Goal: Task Accomplishment & Management: Use online tool/utility

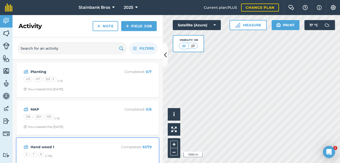
click at [40, 148] on strong "Hand weed 1" at bounding box center [70, 147] width 79 height 6
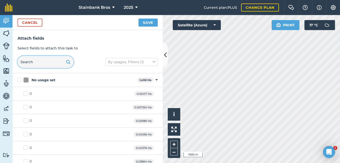
click at [49, 62] on input "text" at bounding box center [46, 62] width 56 height 12
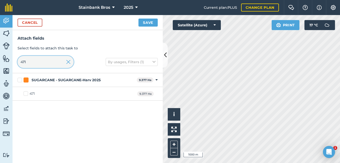
type input "471"
click at [26, 93] on label "471" at bounding box center [29, 93] width 11 height 5
click at [26, 93] on input "471" at bounding box center [25, 92] width 3 height 3
checkbox input "true"
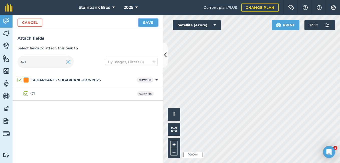
click at [156, 23] on button "Save" at bounding box center [147, 23] width 19 height 8
click at [48, 62] on input "471" at bounding box center [46, 62] width 56 height 12
type input "47"
checkbox input "false"
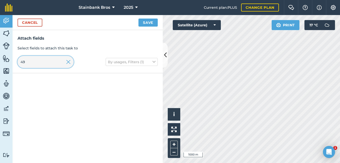
type input "4"
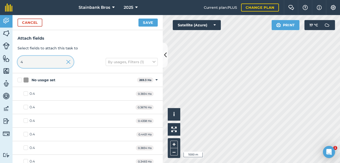
type input "49"
checkbox input "true"
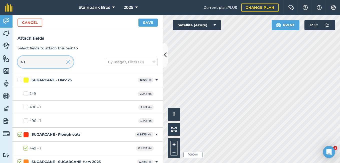
type input "4"
checkbox input "false"
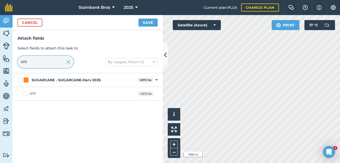
type input "479"
click at [26, 93] on label "479" at bounding box center [30, 93] width 12 height 5
click at [26, 93] on input "479" at bounding box center [25, 92] width 3 height 3
checkbox input "true"
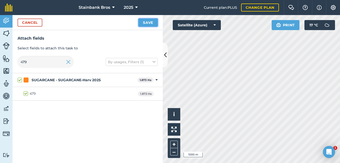
click at [149, 24] on button "Save" at bounding box center [147, 23] width 19 height 8
click at [50, 60] on input "479" at bounding box center [46, 62] width 56 height 12
type input "47"
checkbox input "false"
type input "481"
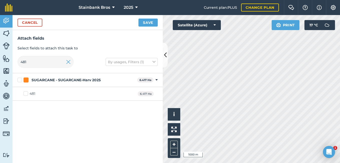
click at [25, 93] on label "481" at bounding box center [30, 93] width 12 height 5
click at [25, 93] on input "481" at bounding box center [25, 92] width 3 height 3
checkbox input "true"
click at [148, 23] on button "Save" at bounding box center [147, 23] width 19 height 8
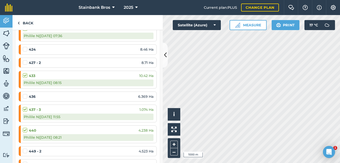
scroll to position [1101, 0]
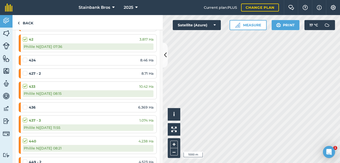
click at [25, 71] on label at bounding box center [26, 71] width 6 height 0
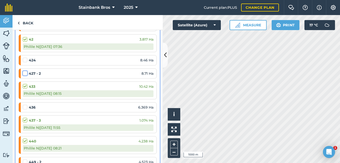
click at [25, 73] on input "checkbox" at bounding box center [24, 72] width 3 height 3
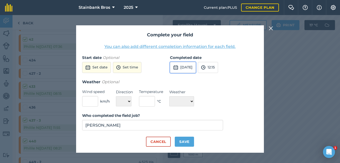
click at [189, 69] on button "[DATE]" at bounding box center [183, 67] width 26 height 11
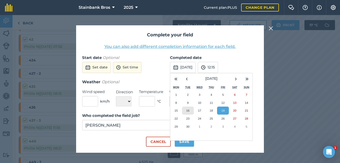
click at [189, 111] on abbr "16" at bounding box center [187, 110] width 3 height 3
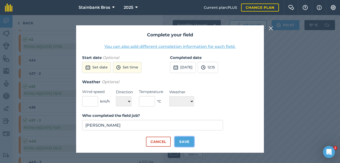
click at [179, 144] on button "Save" at bounding box center [184, 141] width 19 height 10
checkbox input "true"
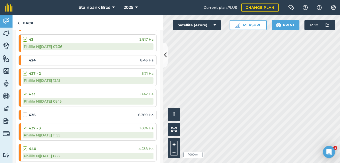
click at [25, 112] on label at bounding box center [26, 112] width 6 height 0
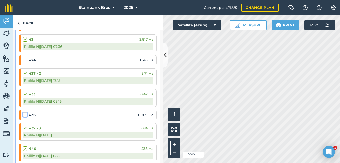
click at [25, 114] on input "checkbox" at bounding box center [24, 113] width 3 height 3
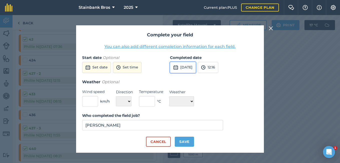
click at [196, 67] on button "[DATE]" at bounding box center [183, 67] width 26 height 11
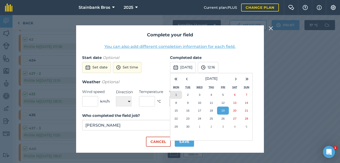
click at [175, 95] on abbr "1" at bounding box center [176, 94] width 2 height 3
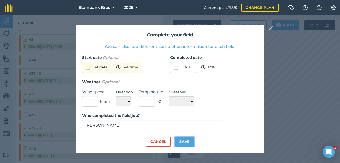
click at [180, 140] on button "Save" at bounding box center [184, 141] width 19 height 10
checkbox input "true"
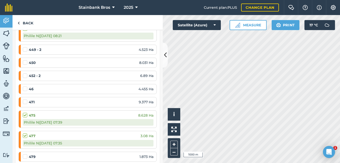
scroll to position [1232, 0]
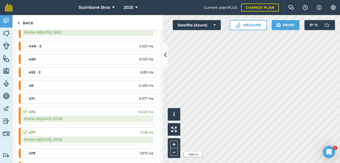
click at [27, 56] on label at bounding box center [26, 56] width 6 height 0
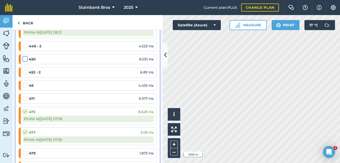
click at [26, 60] on input "checkbox" at bounding box center [24, 57] width 3 height 3
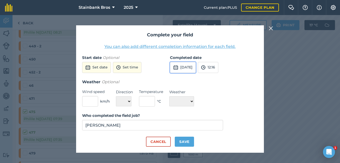
click at [186, 67] on button "[DATE]" at bounding box center [183, 67] width 26 height 11
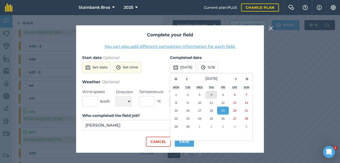
click at [210, 96] on button "4" at bounding box center [211, 95] width 12 height 8
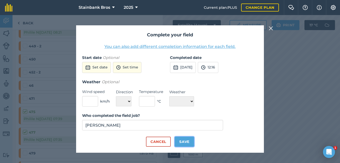
click at [182, 141] on button "Save" at bounding box center [184, 141] width 19 height 10
checkbox input "true"
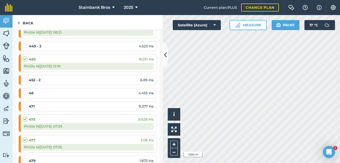
click at [25, 77] on label at bounding box center [26, 77] width 6 height 0
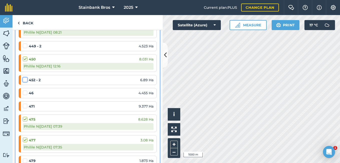
click at [25, 80] on input "checkbox" at bounding box center [24, 78] width 3 height 3
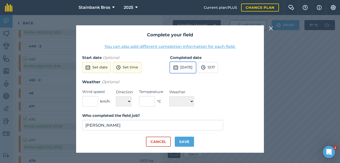
click at [187, 69] on button "[DATE]" at bounding box center [183, 67] width 26 height 11
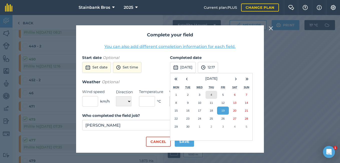
click at [210, 96] on abbr "4" at bounding box center [211, 94] width 2 height 3
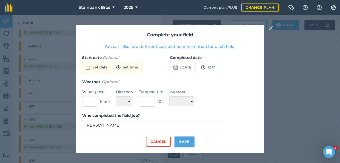
click at [182, 145] on button "Save" at bounding box center [184, 141] width 19 height 10
checkbox input "true"
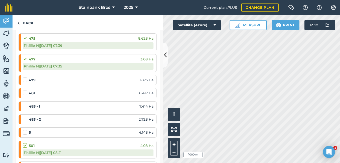
scroll to position [1316, 0]
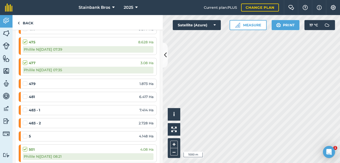
click at [24, 81] on label at bounding box center [26, 81] width 6 height 0
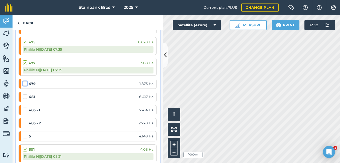
click at [24, 84] on input "checkbox" at bounding box center [24, 82] width 3 height 3
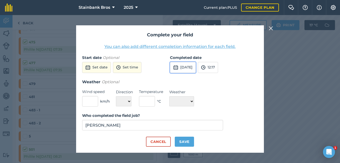
click at [189, 65] on button "[DATE]" at bounding box center [183, 67] width 26 height 11
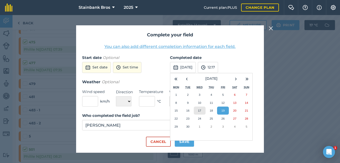
click at [201, 109] on abbr "17" at bounding box center [199, 110] width 3 height 3
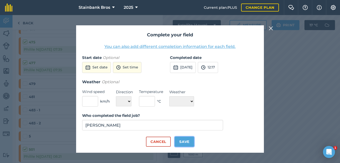
click at [183, 141] on button "Save" at bounding box center [184, 141] width 19 height 10
checkbox input "true"
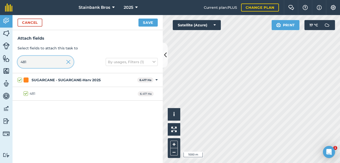
click at [41, 65] on input "481" at bounding box center [46, 62] width 56 height 12
type input "48"
checkbox input "false"
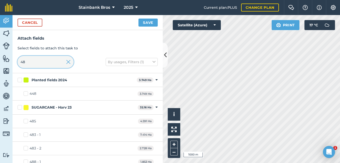
type input "4"
type input "449"
checkbox input "true"
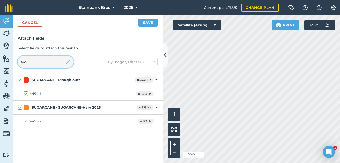
type input "449"
click at [26, 94] on label "449 - 1" at bounding box center [32, 93] width 17 height 5
click at [26, 94] on input "449 - 1" at bounding box center [25, 92] width 3 height 3
checkbox input "false"
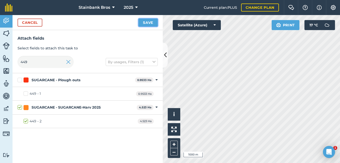
click at [148, 23] on button "Save" at bounding box center [147, 23] width 19 height 8
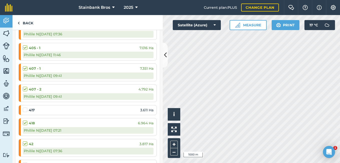
scroll to position [980, 0]
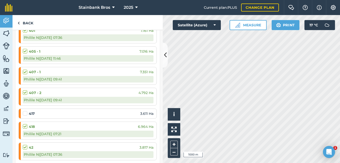
click at [24, 111] on label at bounding box center [26, 111] width 6 height 0
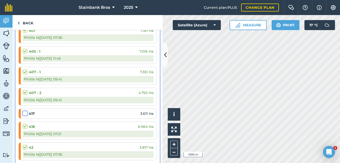
click at [24, 114] on input "checkbox" at bounding box center [24, 112] width 3 height 3
checkbox input "false"
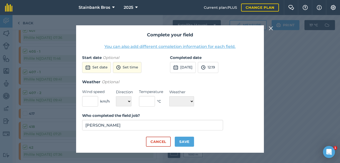
click at [54, 99] on div "Complete your field You can also add different completion information for each …" at bounding box center [170, 89] width 340 height 148
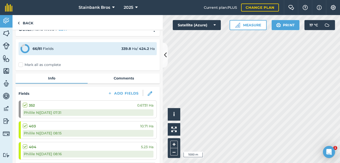
scroll to position [0, 0]
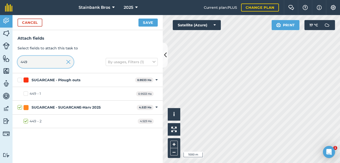
click at [42, 63] on input "449" at bounding box center [46, 62] width 56 height 12
type input "4"
checkbox input "false"
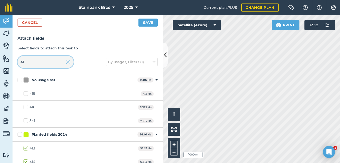
type input "417"
checkbox input "true"
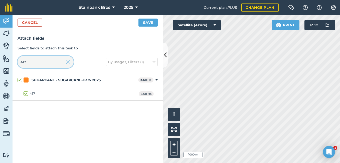
type input "417"
click at [26, 93] on label "417" at bounding box center [30, 93] width 12 height 5
click at [26, 93] on input "417" at bounding box center [25, 92] width 3 height 3
checkbox input "false"
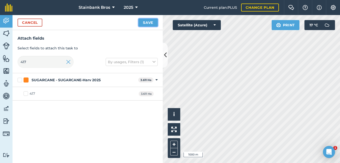
click at [151, 21] on button "Save" at bounding box center [147, 23] width 19 height 8
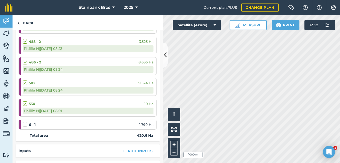
scroll to position [1538, 0]
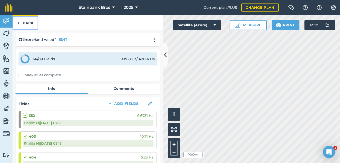
click at [25, 23] on link "Back" at bounding box center [26, 22] width 26 height 15
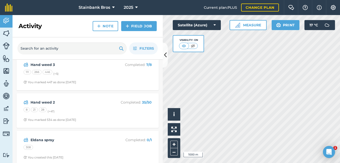
scroll to position [308, 0]
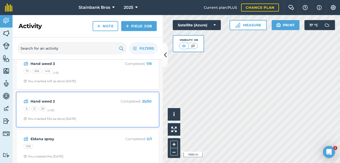
click at [61, 110] on div "8 21 28 (+ 47 )" at bounding box center [88, 109] width 128 height 7
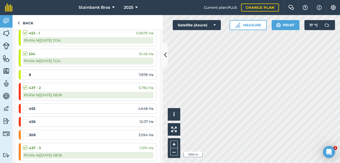
scroll to position [224, 0]
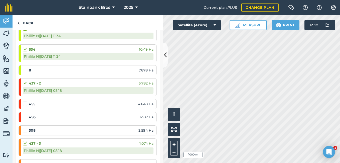
click at [25, 67] on label at bounding box center [26, 67] width 6 height 0
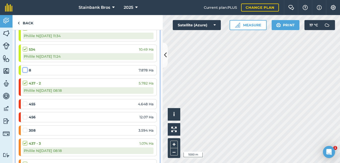
click at [25, 70] on input "checkbox" at bounding box center [24, 68] width 3 height 3
checkbox input "false"
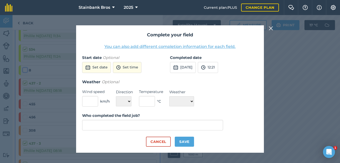
type input "[PERSON_NAME]"
click at [196, 66] on button "[DATE]" at bounding box center [183, 67] width 26 height 11
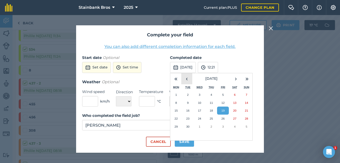
click at [185, 80] on button "‹" at bounding box center [186, 78] width 11 height 11
click at [222, 127] on abbr "30" at bounding box center [222, 126] width 3 height 3
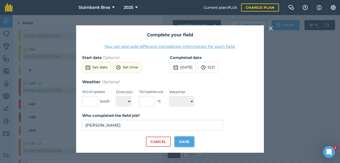
click at [188, 139] on button "Save" at bounding box center [184, 141] width 19 height 10
checkbox input "true"
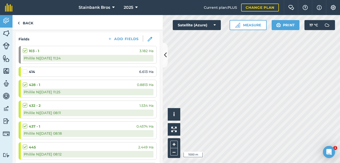
scroll to position [67, 0]
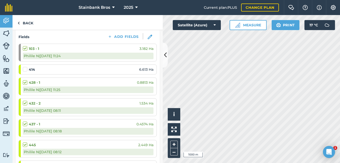
click at [25, 67] on label at bounding box center [26, 67] width 6 height 0
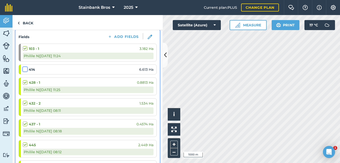
click at [25, 69] on input "checkbox" at bounding box center [24, 68] width 3 height 3
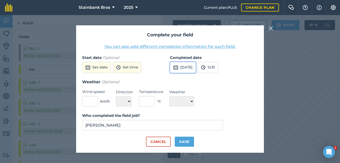
click at [189, 68] on button "[DATE]" at bounding box center [183, 67] width 26 height 11
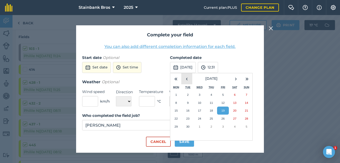
click at [186, 79] on button "‹" at bounding box center [186, 78] width 11 height 11
click at [187, 118] on abbr "17" at bounding box center [187, 118] width 3 height 3
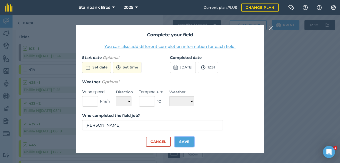
click at [180, 143] on button "Save" at bounding box center [184, 141] width 19 height 10
checkbox input "true"
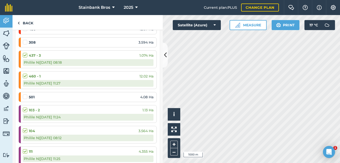
scroll to position [325, 0]
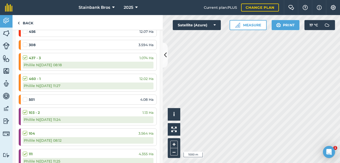
click at [25, 97] on label at bounding box center [26, 97] width 6 height 0
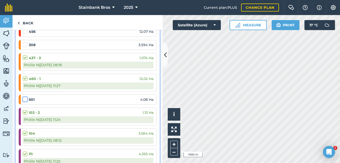
click at [25, 99] on input "checkbox" at bounding box center [24, 98] width 3 height 3
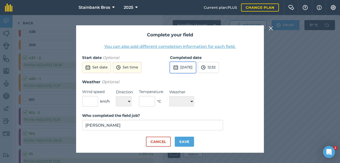
click at [189, 69] on button "[DATE]" at bounding box center [183, 67] width 26 height 11
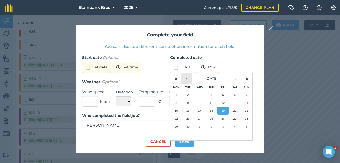
click at [187, 81] on button "‹" at bounding box center [186, 78] width 11 height 11
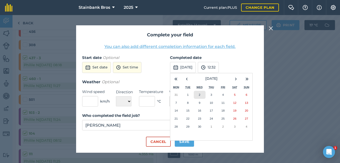
click at [199, 96] on abbr "2" at bounding box center [200, 94] width 2 height 3
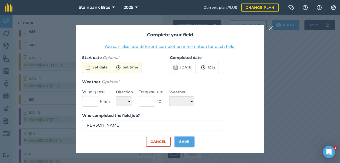
click at [181, 143] on button "Save" at bounding box center [184, 141] width 19 height 10
checkbox input "true"
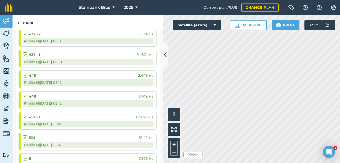
scroll to position [0, 0]
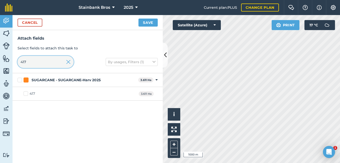
click at [47, 63] on input "417" at bounding box center [46, 62] width 56 height 12
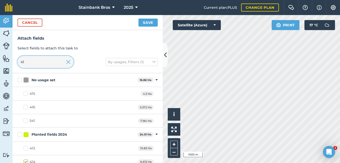
type input "4"
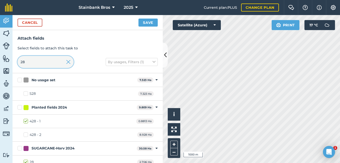
click at [44, 65] on input "28" at bounding box center [46, 62] width 56 height 12
type input "28"
click at [154, 24] on button "Save" at bounding box center [147, 23] width 19 height 8
click at [52, 66] on input "28" at bounding box center [46, 62] width 56 height 12
type input "2"
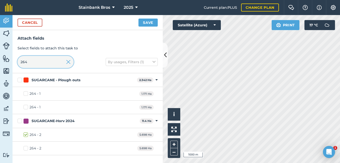
type input "264"
click at [147, 24] on button "Save" at bounding box center [147, 23] width 19 height 8
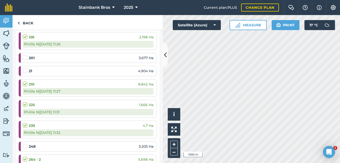
scroll to position [584, 0]
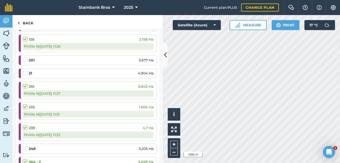
click at [24, 70] on label at bounding box center [26, 70] width 6 height 0
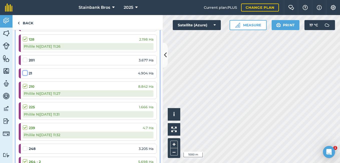
click at [24, 73] on input "checkbox" at bounding box center [24, 71] width 3 height 3
checkbox input "false"
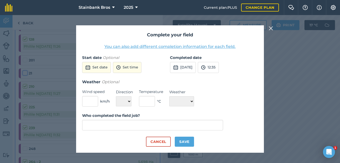
type input "[PERSON_NAME]"
click at [196, 66] on button "[DATE]" at bounding box center [183, 67] width 26 height 11
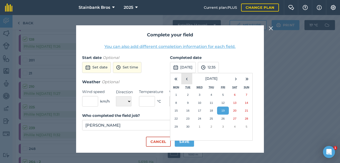
click at [187, 79] on button "‹" at bounding box center [186, 78] width 11 height 11
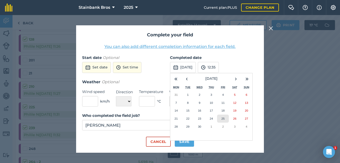
click at [222, 120] on button "25" at bounding box center [223, 118] width 12 height 8
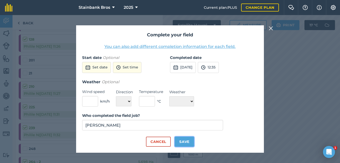
click at [190, 140] on button "Save" at bounding box center [184, 141] width 19 height 10
checkbox input "true"
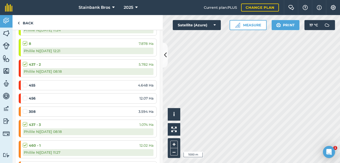
scroll to position [253, 0]
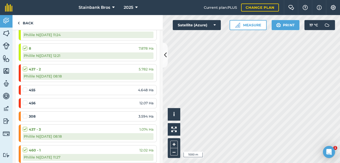
drag, startPoint x: 158, startPoint y: 66, endPoint x: 159, endPoint y: 58, distance: 7.8
click at [159, 58] on div "Other / Hand weed 2 EDIT 39 / 50 Fields 168.2 Ha / 226.6 [PERSON_NAME] all as c…" at bounding box center [88, 96] width 150 height 133
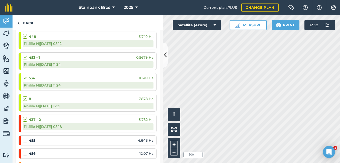
scroll to position [201, 0]
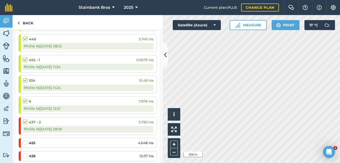
click at [51, 143] on div "455 4.648 Ha" at bounding box center [88, 143] width 131 height 6
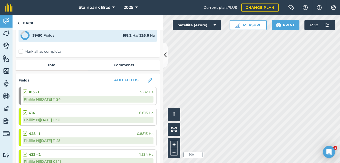
scroll to position [0, 0]
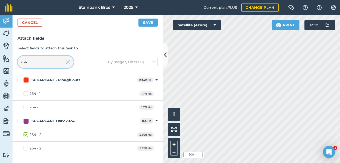
click at [54, 63] on input "264" at bounding box center [46, 62] width 56 height 12
type input "2"
type input "437"
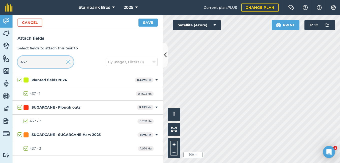
checkbox input "true"
type input "437"
click at [175, 130] on img at bounding box center [174, 129] width 6 height 6
click at [144, 27] on div "Cancel Save" at bounding box center [88, 22] width 150 height 15
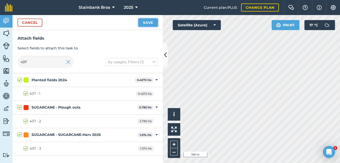
click at [145, 24] on button "Save" at bounding box center [147, 23] width 19 height 8
click at [64, 62] on input "437" at bounding box center [46, 62] width 56 height 12
type input "43"
checkbox input "false"
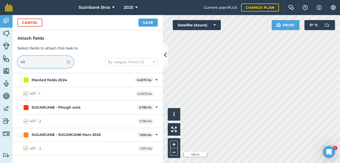
type input "4"
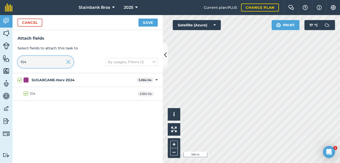
type input "104"
click at [147, 22] on button "Save" at bounding box center [147, 23] width 19 height 8
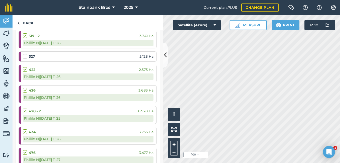
scroll to position [829, 0]
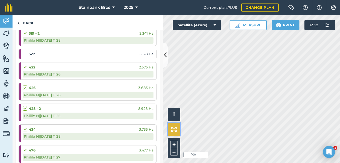
click at [171, 129] on img at bounding box center [174, 129] width 6 height 6
click at [152, 70] on div "Activity Fields Livestock Features Maps Team Vehicles Data Reporting Billing Tu…" at bounding box center [170, 89] width 340 height 148
click at [154, 131] on div "Activity Fields Livestock Features Maps Team Vehicles Data Reporting Billing Tu…" at bounding box center [170, 89] width 340 height 148
click at [173, 131] on img at bounding box center [174, 129] width 6 height 6
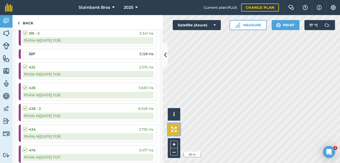
click at [173, 132] on img at bounding box center [174, 129] width 6 height 6
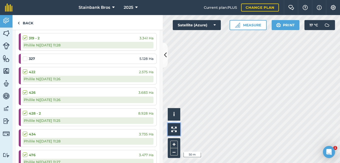
scroll to position [1027, 0]
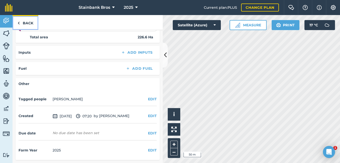
click at [29, 25] on link "Back" at bounding box center [26, 22] width 26 height 15
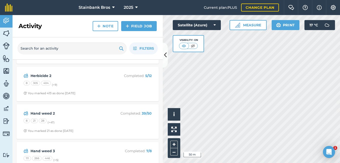
scroll to position [264, 0]
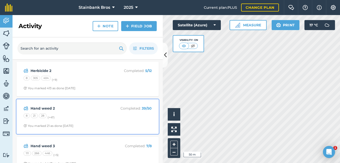
click at [96, 114] on div "8 21 28 (+ 47 )" at bounding box center [88, 116] width 128 height 7
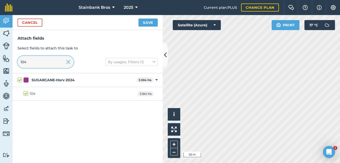
click at [55, 64] on input "104" at bounding box center [46, 62] width 56 height 12
type input "10"
checkbox input "false"
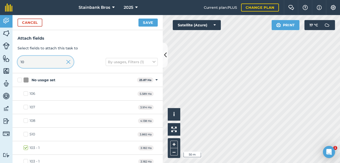
type input "1"
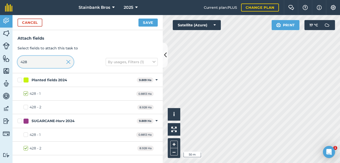
type input "428"
click at [151, 25] on button "Save" at bounding box center [147, 23] width 19 height 8
click at [50, 58] on input "428" at bounding box center [46, 62] width 56 height 12
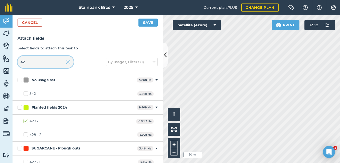
type input "4"
type input "476"
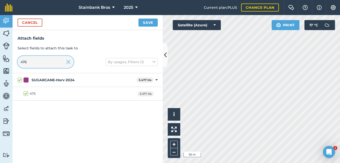
checkbox input "true"
type input "476"
click at [141, 25] on button "Save" at bounding box center [147, 23] width 19 height 8
click at [43, 62] on input "476" at bounding box center [46, 62] width 56 height 12
type input "47"
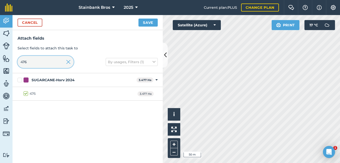
checkbox input "false"
type input "4"
type input "551"
checkbox input "true"
click at [173, 128] on img at bounding box center [174, 129] width 6 height 6
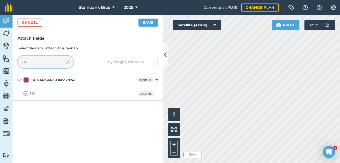
click at [57, 61] on input "551" at bounding box center [46, 62] width 56 height 12
type input "55"
checkbox input "false"
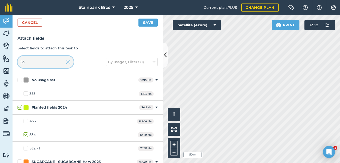
type input "534"
checkbox input "true"
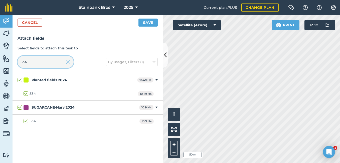
type input "534"
click at [151, 23] on button "Save" at bounding box center [147, 23] width 19 height 8
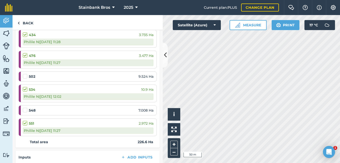
scroll to position [925, 0]
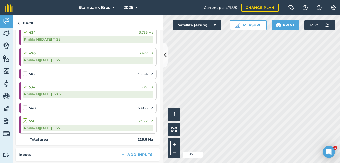
click at [25, 105] on label at bounding box center [26, 105] width 6 height 0
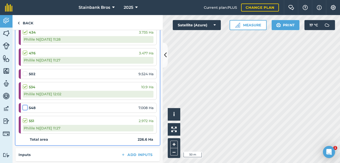
click at [25, 107] on input "checkbox" at bounding box center [24, 106] width 3 height 3
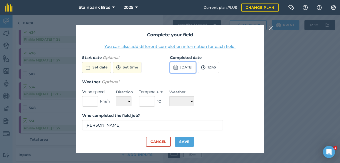
click at [189, 66] on button "[DATE]" at bounding box center [183, 67] width 26 height 11
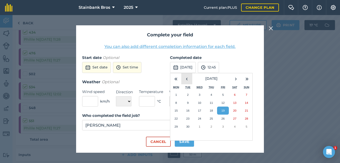
click at [185, 78] on button "‹" at bounding box center [186, 78] width 11 height 11
click at [187, 78] on button "‹" at bounding box center [186, 78] width 11 height 11
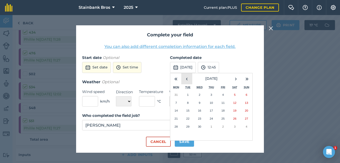
click at [188, 78] on button "‹" at bounding box center [186, 78] width 11 height 11
click at [190, 109] on button "11" at bounding box center [188, 110] width 12 height 8
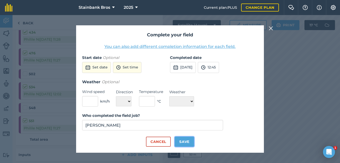
click at [179, 140] on button "Save" at bounding box center [184, 141] width 19 height 10
checkbox input "true"
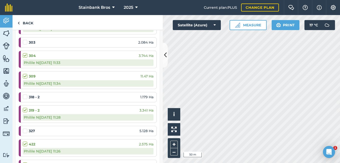
scroll to position [732, 0]
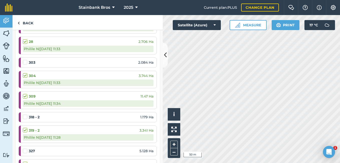
click at [25, 148] on label at bounding box center [26, 148] width 6 height 0
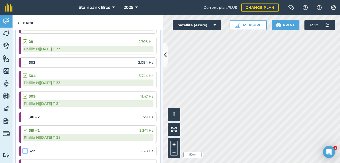
click at [25, 151] on input "checkbox" at bounding box center [24, 149] width 3 height 3
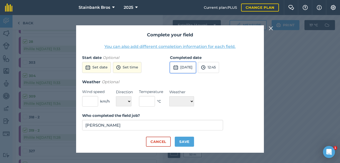
click at [193, 67] on button "[DATE]" at bounding box center [183, 67] width 26 height 11
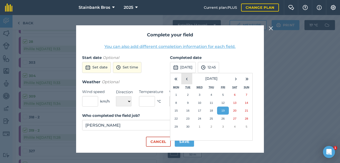
click at [189, 79] on button "‹" at bounding box center [186, 78] width 11 height 11
click at [190, 79] on button "‹" at bounding box center [186, 78] width 11 height 11
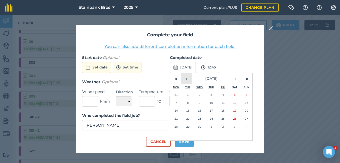
click at [190, 79] on button "‹" at bounding box center [186, 78] width 11 height 11
click at [177, 117] on abbr "17" at bounding box center [175, 118] width 3 height 3
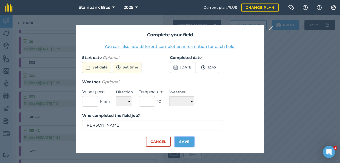
click at [182, 142] on button "Save" at bounding box center [184, 141] width 19 height 10
checkbox input "true"
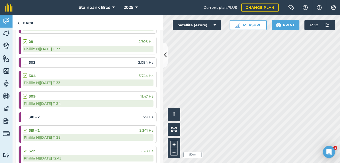
click at [25, 114] on label at bounding box center [26, 114] width 6 height 0
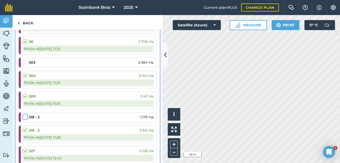
click at [25, 116] on input "checkbox" at bounding box center [24, 115] width 3 height 3
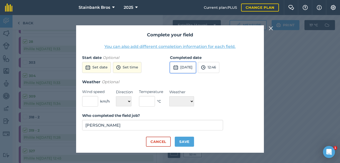
click at [192, 68] on button "[DATE]" at bounding box center [183, 67] width 26 height 11
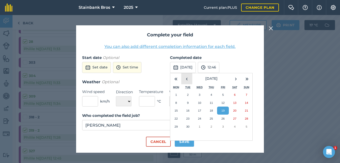
click at [184, 77] on button "‹" at bounding box center [186, 78] width 11 height 11
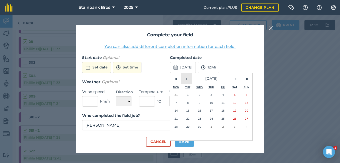
click at [184, 77] on button "‹" at bounding box center [186, 78] width 11 height 11
click at [198, 120] on abbr "19" at bounding box center [199, 118] width 3 height 3
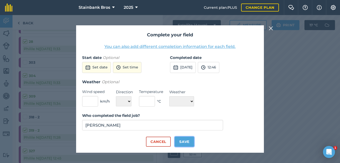
click at [180, 141] on button "Save" at bounding box center [184, 141] width 19 height 10
checkbox input "true"
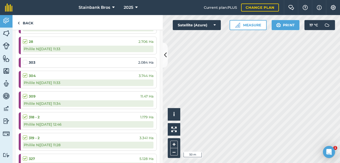
click at [25, 60] on label at bounding box center [26, 60] width 6 height 0
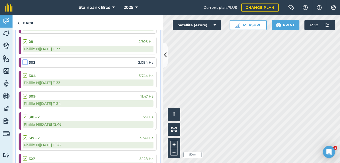
click at [25, 61] on input "checkbox" at bounding box center [24, 61] width 3 height 3
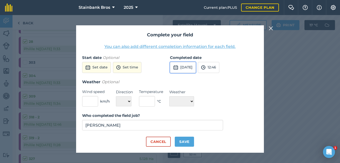
click at [179, 67] on button "[DATE]" at bounding box center [183, 67] width 26 height 11
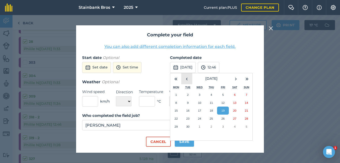
click at [188, 80] on button "‹" at bounding box center [186, 78] width 11 height 11
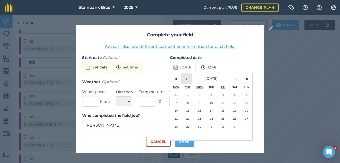
click at [188, 80] on button "‹" at bounding box center [186, 78] width 11 height 11
click at [176, 117] on abbr "17" at bounding box center [175, 118] width 3 height 3
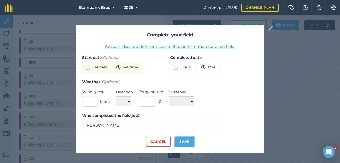
click at [182, 140] on button "Save" at bounding box center [184, 141] width 19 height 10
checkbox input "true"
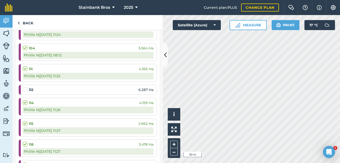
scroll to position [415, 0]
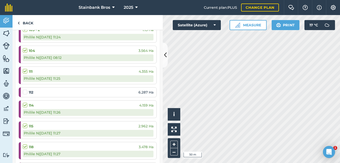
click at [25, 89] on label at bounding box center [26, 89] width 6 height 0
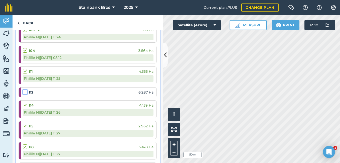
click at [25, 91] on input "checkbox" at bounding box center [24, 90] width 3 height 3
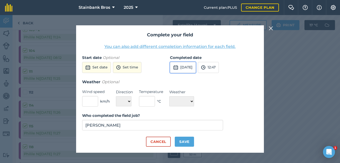
click at [196, 67] on button "[DATE]" at bounding box center [183, 67] width 26 height 11
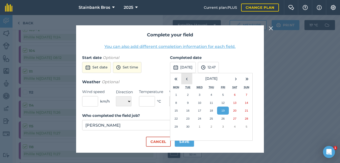
click at [185, 77] on button "‹" at bounding box center [186, 78] width 11 height 11
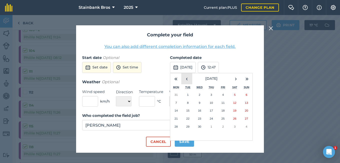
click at [185, 77] on button "‹" at bounding box center [186, 78] width 11 height 11
click at [234, 80] on button "›" at bounding box center [235, 78] width 11 height 11
click at [185, 111] on button "11" at bounding box center [188, 110] width 12 height 8
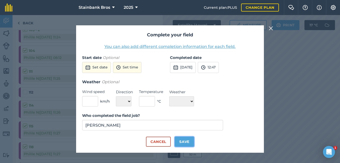
click at [177, 138] on button "Save" at bounding box center [184, 141] width 19 height 10
checkbox input "true"
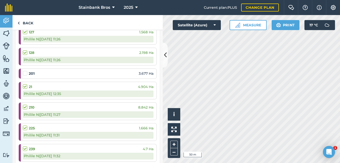
scroll to position [581, 0]
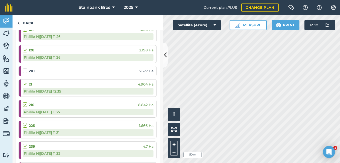
click at [25, 68] on label at bounding box center [26, 68] width 6 height 0
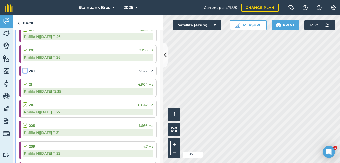
click at [25, 71] on input "checkbox" at bounding box center [24, 69] width 3 height 3
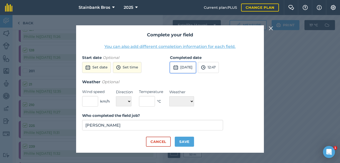
click at [193, 65] on button "[DATE]" at bounding box center [183, 67] width 26 height 11
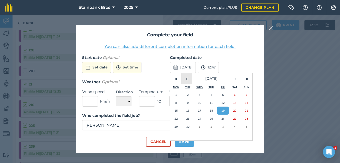
click at [188, 77] on button "‹" at bounding box center [186, 78] width 11 height 11
click at [189, 77] on button "‹" at bounding box center [186, 78] width 11 height 11
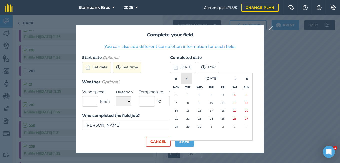
click at [189, 77] on button "‹" at bounding box center [186, 78] width 11 height 11
click at [223, 108] on button "14" at bounding box center [223, 110] width 12 height 8
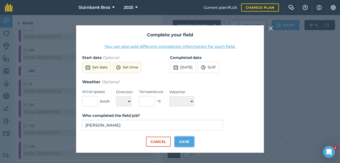
click at [179, 141] on button "Save" at bounding box center [184, 141] width 19 height 10
checkbox input "true"
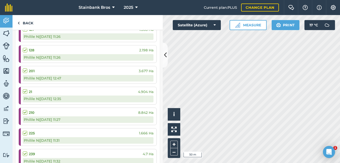
click at [179, 141] on div "+ –" at bounding box center [174, 148] width 13 height 20
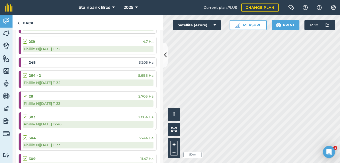
scroll to position [695, 0]
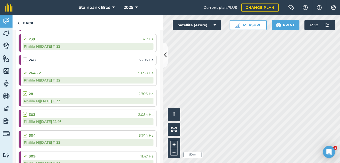
click at [25, 57] on label at bounding box center [26, 57] width 6 height 0
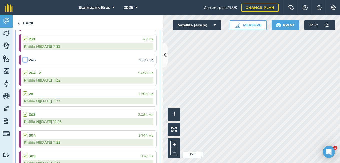
click at [25, 60] on input "checkbox" at bounding box center [24, 58] width 3 height 3
checkbox input "false"
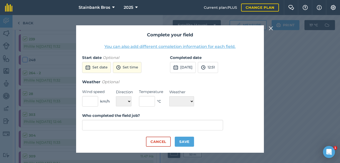
type input "[PERSON_NAME]"
click at [187, 65] on button "[DATE]" at bounding box center [183, 67] width 26 height 11
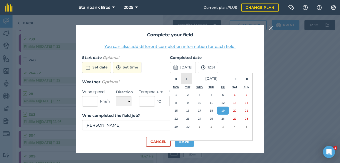
click at [185, 80] on button "‹" at bounding box center [186, 78] width 11 height 11
click at [210, 110] on abbr "12" at bounding box center [210, 110] width 3 height 3
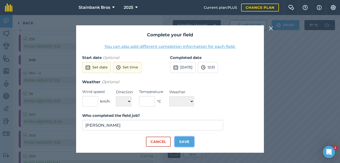
click at [187, 138] on button "Save" at bounding box center [184, 141] width 19 height 10
checkbox input "true"
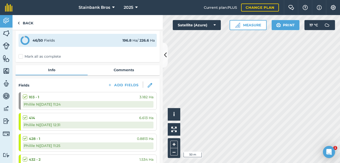
scroll to position [0, 0]
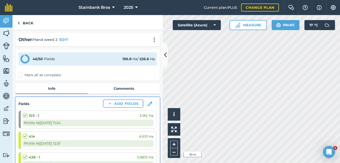
click at [68, 68] on div "Other / Hand weed 2 EDIT 46 / 50 Fields 196.8 Ha / 226.6 [PERSON_NAME] all as c…" at bounding box center [88, 96] width 150 height 133
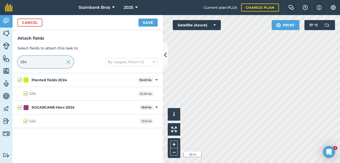
click at [42, 61] on input "534" at bounding box center [46, 62] width 56 height 12
type input "53"
checkbox input "false"
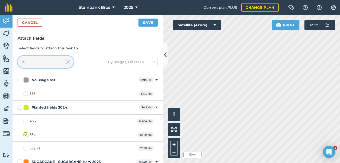
type input "5"
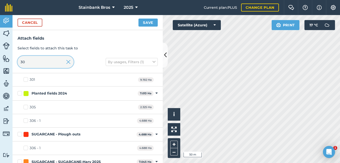
scroll to position [11, 0]
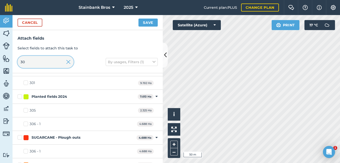
type input "30"
click at [24, 23] on button "Cancel" at bounding box center [30, 23] width 25 height 8
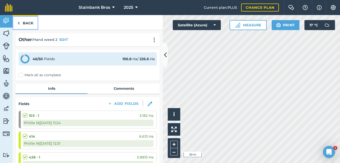
click at [30, 23] on link "Back" at bounding box center [26, 22] width 26 height 15
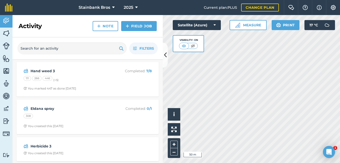
scroll to position [340, 0]
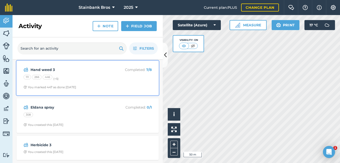
click at [98, 80] on div "111 266 446 (+ 5 )" at bounding box center [88, 78] width 128 height 7
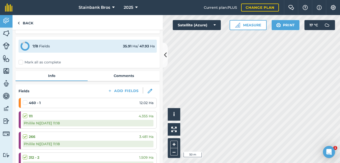
scroll to position [2, 0]
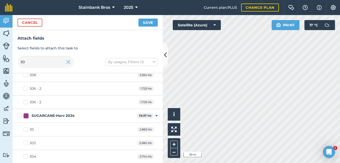
scroll to position [132, 0]
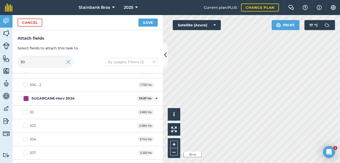
click at [27, 113] on label "30" at bounding box center [29, 111] width 10 height 5
click at [27, 113] on input "30" at bounding box center [25, 110] width 3 height 3
checkbox input "true"
click at [151, 23] on button "Save" at bounding box center [147, 23] width 19 height 8
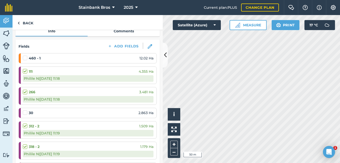
scroll to position [60, 0]
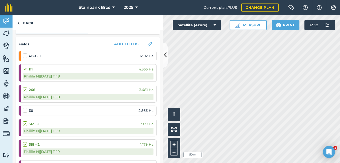
click at [24, 108] on label at bounding box center [26, 108] width 6 height 0
click at [24, 110] on input "checkbox" at bounding box center [24, 109] width 3 height 3
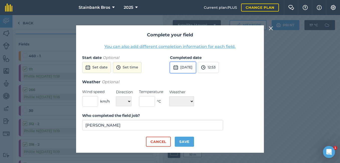
click at [188, 67] on button "[DATE]" at bounding box center [183, 67] width 26 height 11
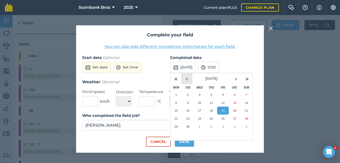
click at [187, 80] on button "‹" at bounding box center [186, 78] width 11 height 11
drag, startPoint x: 189, startPoint y: 116, endPoint x: 183, endPoint y: 130, distance: 15.5
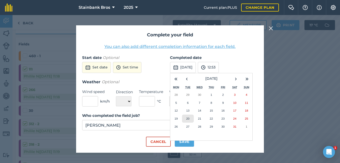
click at [189, 117] on button "20" at bounding box center [188, 118] width 12 height 8
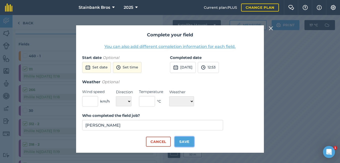
click at [179, 141] on button "Save" at bounding box center [184, 141] width 19 height 10
checkbox input "true"
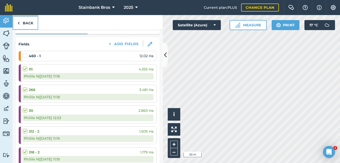
click at [29, 24] on link "Back" at bounding box center [26, 22] width 26 height 15
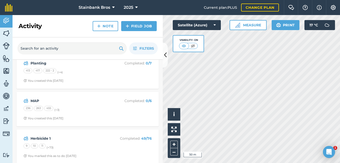
scroll to position [79, 0]
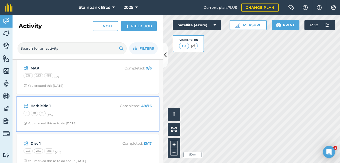
click at [90, 111] on div "9 10 11 (+ 73 )" at bounding box center [88, 114] width 128 height 7
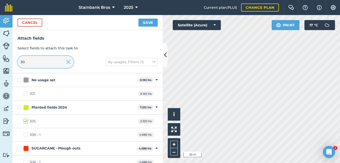
click at [40, 61] on input "30" at bounding box center [46, 62] width 56 height 12
type input "3"
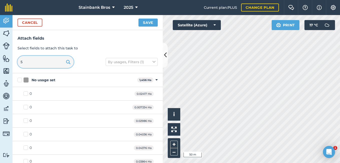
type input "54"
checkbox input "true"
type input "541"
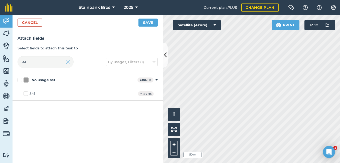
click at [26, 94] on label "541" at bounding box center [30, 93] width 12 height 5
click at [26, 94] on input "541" at bounding box center [25, 92] width 3 height 3
checkbox input "true"
click at [148, 22] on button "Save" at bounding box center [147, 23] width 19 height 8
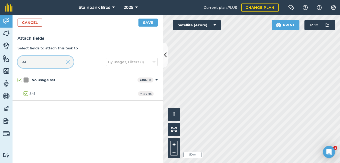
click at [42, 61] on input "541" at bounding box center [46, 62] width 56 height 12
type input "54"
checkbox input "false"
type input "542"
click at [146, 25] on button "Save" at bounding box center [147, 23] width 19 height 8
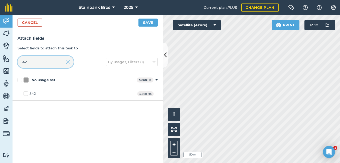
click at [50, 65] on input "542" at bounding box center [46, 62] width 56 height 12
type input "5"
type input "305"
checkbox input "true"
click at [31, 60] on input "305" at bounding box center [46, 62] width 56 height 12
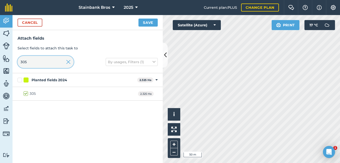
type input "30"
checkbox input "false"
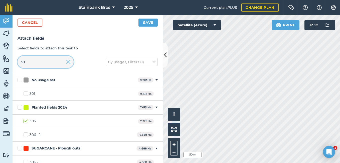
type input "3"
type input "457"
checkbox input "true"
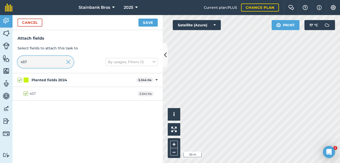
type input "457"
click at [153, 23] on button "Save" at bounding box center [147, 23] width 19 height 8
click at [40, 65] on input "457" at bounding box center [46, 62] width 56 height 12
type input "45"
checkbox input "false"
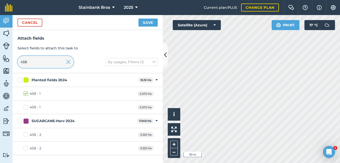
type input "458"
click at [23, 127] on div "SUGARCANE-Harv 2024 7.049 Ha Toggle showing SUGARCANE-[GEOGRAPHIC_DATA] 2024 fi…" at bounding box center [88, 121] width 150 height 14
click at [25, 135] on label "458 - 2" at bounding box center [33, 134] width 18 height 5
click at [25, 135] on input "458 - 2" at bounding box center [25, 133] width 3 height 3
checkbox input "true"
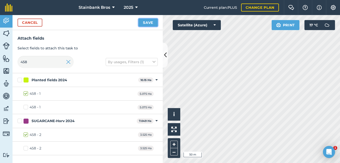
click at [148, 21] on button "Save" at bounding box center [147, 23] width 19 height 8
click at [44, 53] on div "Attach fields Select fields to attach this task to 458 By usages, Filters (1)" at bounding box center [88, 51] width 150 height 43
click at [42, 59] on input "458" at bounding box center [46, 62] width 56 height 12
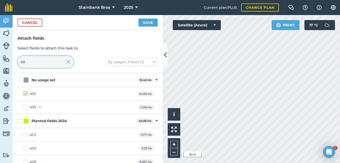
type input "401"
checkbox input "true"
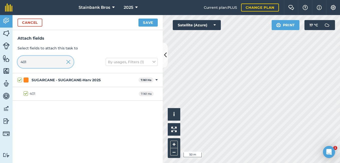
type input "40"
checkbox input "false"
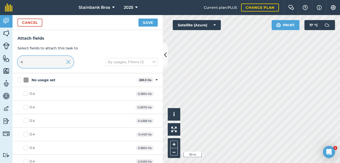
type input "42"
checkbox input "true"
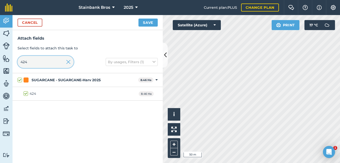
drag, startPoint x: 41, startPoint y: 63, endPoint x: 41, endPoint y: 75, distance: 11.3
click at [41, 75] on div "Cancel Save Attach fields Select fields to attach this task to 424 By usages, F…" at bounding box center [88, 89] width 150 height 148
click at [37, 63] on input "424" at bounding box center [46, 62] width 56 height 12
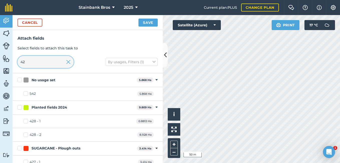
type input "4"
checkbox input "false"
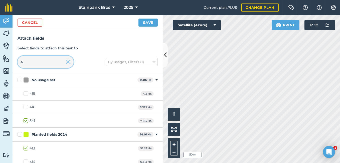
type input "41"
checkbox input "true"
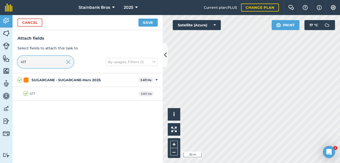
click at [33, 60] on input "417" at bounding box center [46, 62] width 56 height 12
type input "4"
checkbox input "false"
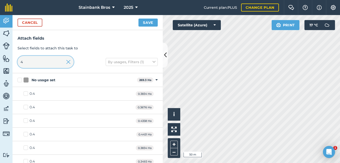
type input "42"
checkbox input "true"
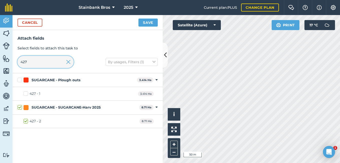
type input "427"
click at [148, 20] on button "Save" at bounding box center [147, 23] width 19 height 8
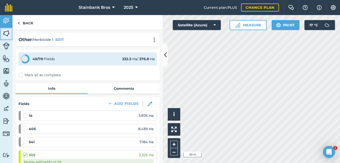
click at [6, 35] on img at bounding box center [6, 34] width 7 height 8
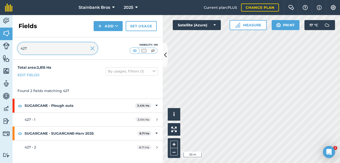
click at [61, 45] on input "427" at bounding box center [58, 48] width 80 height 12
type input "4"
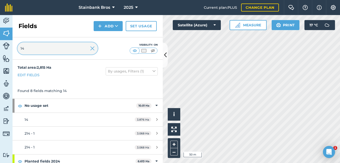
type input "14"
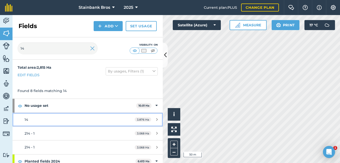
click at [32, 122] on link "14 3.876 Ha" at bounding box center [88, 120] width 150 height 14
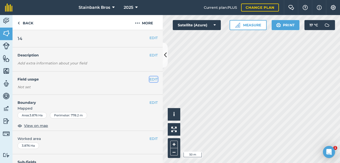
click at [150, 80] on button "EDIT" at bounding box center [153, 79] width 8 height 6
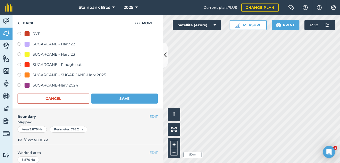
scroll to position [81, 0]
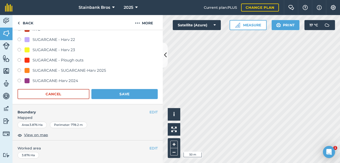
click at [19, 69] on label at bounding box center [21, 70] width 7 height 5
radio input "true"
radio input "false"
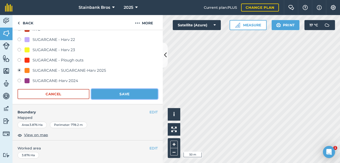
click at [116, 93] on button "Save" at bounding box center [124, 94] width 66 height 10
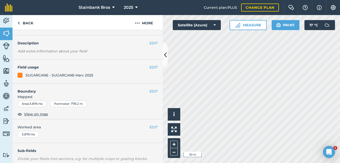
scroll to position [11, 0]
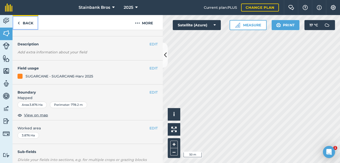
click at [30, 22] on link "Back" at bounding box center [26, 22] width 26 height 15
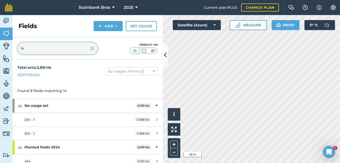
click at [52, 47] on input "14" at bounding box center [58, 48] width 80 height 12
type input "1"
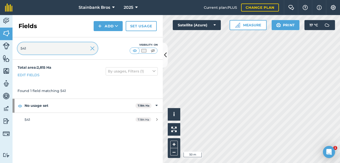
type input "541"
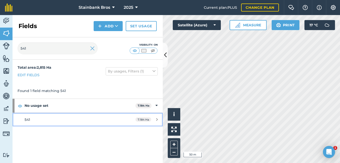
click at [37, 121] on div "541" at bounding box center [72, 120] width 94 height 6
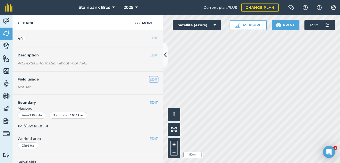
click at [149, 79] on button "EDIT" at bounding box center [153, 79] width 8 height 6
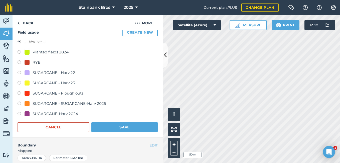
scroll to position [51, 0]
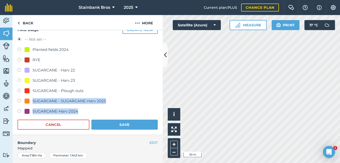
drag, startPoint x: 18, startPoint y: 100, endPoint x: 134, endPoint y: 123, distance: 117.4
click at [134, 123] on form "-- Not set -- Planted fields 2024 RYE SUGARCANE - [GEOGRAPHIC_DATA] 22 SUGARCAN…" at bounding box center [88, 82] width 140 height 93
drag, startPoint x: 134, startPoint y: 123, endPoint x: 133, endPoint y: 125, distance: 2.9
click at [133, 125] on button "Save" at bounding box center [124, 124] width 66 height 10
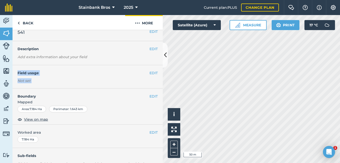
scroll to position [1, 0]
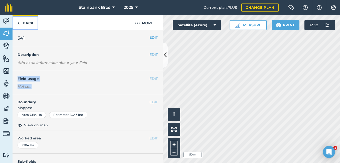
click at [37, 24] on link "Back" at bounding box center [26, 22] width 26 height 15
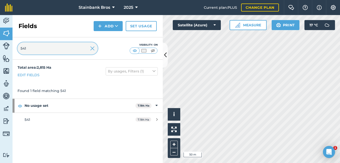
click at [31, 49] on input "541" at bounding box center [58, 48] width 80 height 12
type input "542"
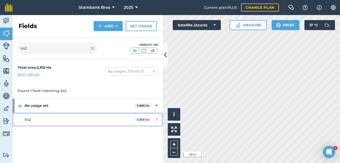
click at [35, 121] on div "542" at bounding box center [72, 120] width 94 height 6
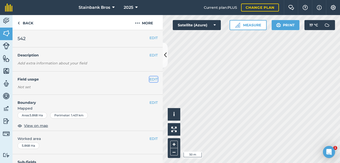
click at [150, 78] on button "EDIT" at bounding box center [153, 79] width 8 height 6
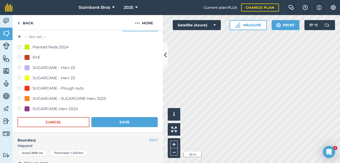
scroll to position [62, 0]
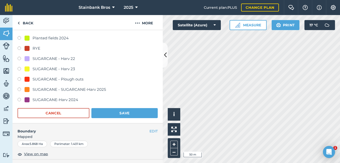
click at [20, 89] on label at bounding box center [21, 89] width 7 height 5
radio input "true"
radio input "false"
click at [112, 112] on button "Save" at bounding box center [124, 113] width 66 height 10
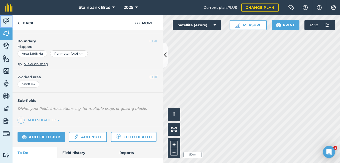
click at [6, 17] on img at bounding box center [6, 21] width 7 height 8
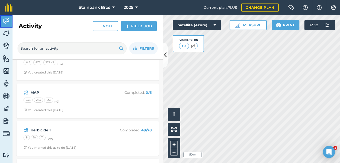
scroll to position [56, 0]
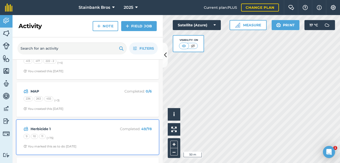
click at [91, 125] on div "Herbicide 1 Completed : 49 / 78 9 10 11 (+ 75 ) You marked this as to do [DATE]" at bounding box center [88, 137] width 136 height 29
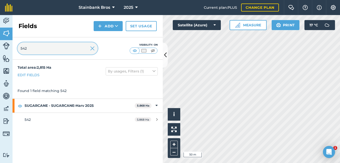
click at [50, 45] on input "542" at bounding box center [58, 48] width 80 height 12
type input "5"
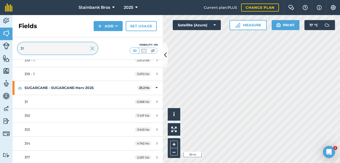
scroll to position [171, 0]
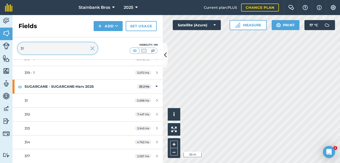
type input "31"
click at [8, 23] on img at bounding box center [6, 21] width 7 height 8
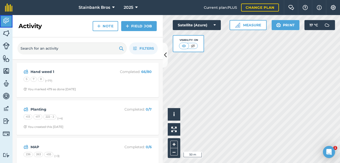
click at [8, 23] on img at bounding box center [6, 21] width 7 height 8
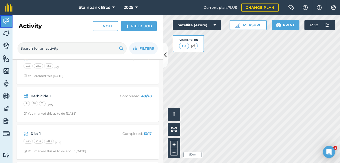
scroll to position [87, 0]
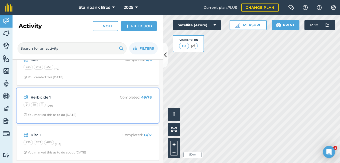
click at [103, 111] on div "Herbicide 1 Completed : 49 / 78 9 10 11 (+ 75 ) You marked this as to do [DATE]" at bounding box center [88, 105] width 136 height 29
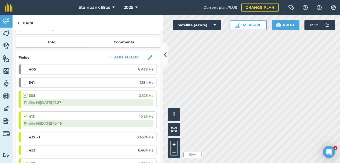
scroll to position [60, 0]
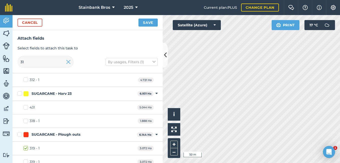
scroll to position [53, 0]
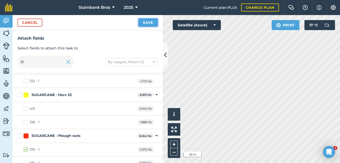
click at [148, 22] on button "Save" at bounding box center [147, 23] width 19 height 8
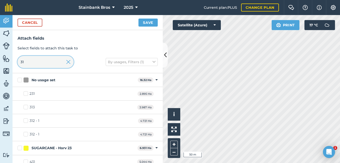
click at [48, 61] on input "31" at bounding box center [46, 62] width 56 height 12
type input "3"
checkbox input "false"
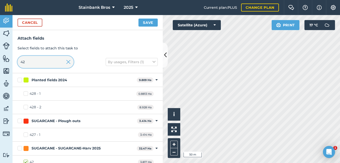
click at [48, 61] on input "42" at bounding box center [46, 62] width 56 height 12
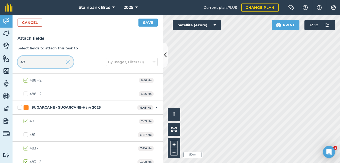
scroll to position [111, 0]
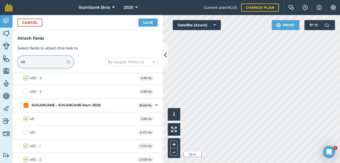
click at [58, 64] on input "48" at bounding box center [46, 62] width 56 height 12
type input "4"
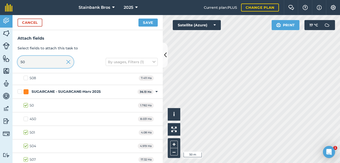
click at [53, 64] on input "50" at bounding box center [46, 62] width 56 height 12
type input "5"
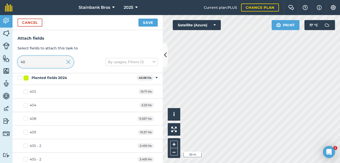
scroll to position [273, 0]
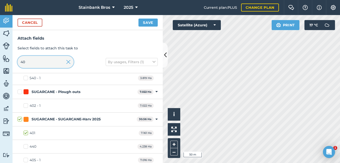
type input "407"
checkbox input "true"
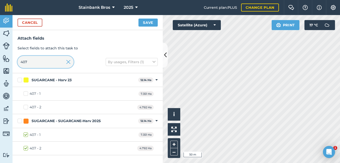
type input "40"
checkbox input "false"
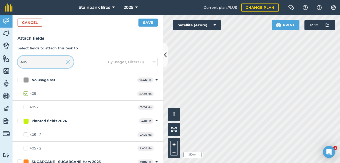
type input "405"
click at [26, 94] on label "405" at bounding box center [30, 93] width 13 height 5
click at [26, 94] on input "405" at bounding box center [25, 92] width 3 height 3
checkbox input "false"
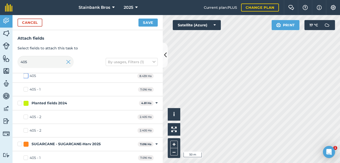
scroll to position [20, 0]
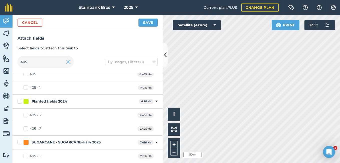
click at [25, 156] on label "405 - 1" at bounding box center [32, 155] width 17 height 5
click at [25, 156] on input "405 - 1" at bounding box center [25, 154] width 3 height 3
checkbox input "true"
click at [173, 126] on button at bounding box center [174, 129] width 13 height 13
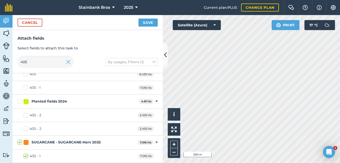
click at [24, 116] on label "405 - 2" at bounding box center [33, 114] width 18 height 5
click at [24, 116] on input "405 - 2" at bounding box center [25, 113] width 3 height 3
checkbox input "true"
click at [148, 20] on button "Save" at bounding box center [147, 23] width 19 height 8
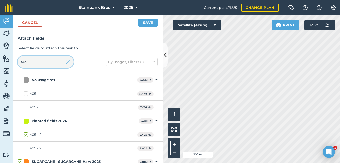
click at [44, 66] on input "405" at bounding box center [46, 62] width 56 height 12
type input "40"
checkbox input "false"
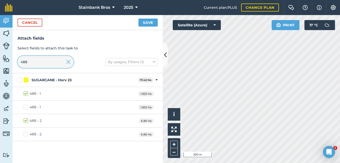
click at [40, 65] on input "488" at bounding box center [46, 62] width 56 height 12
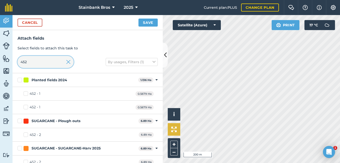
type input "452"
click at [175, 132] on button at bounding box center [174, 129] width 13 height 13
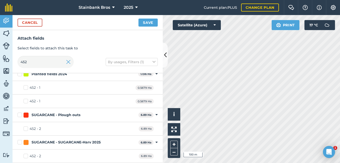
click at [25, 157] on label "452 - 2" at bounding box center [33, 155] width 18 height 5
click at [25, 156] on input "452 - 2" at bounding box center [25, 154] width 3 height 3
checkbox input "true"
click at [148, 25] on button "Save" at bounding box center [147, 23] width 19 height 8
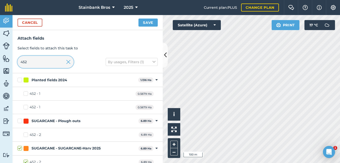
click at [42, 65] on input "452" at bounding box center [46, 62] width 56 height 12
type input "45"
checkbox input "false"
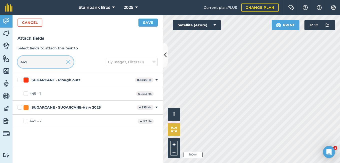
type input "449"
click at [169, 127] on button at bounding box center [174, 129] width 13 height 13
click at [25, 121] on label "449 - 2" at bounding box center [33, 120] width 18 height 5
click at [25, 121] on input "449 - 2" at bounding box center [25, 119] width 3 height 3
checkbox input "true"
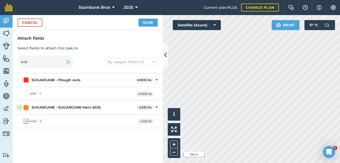
checkbox input "true"
click at [149, 25] on button "Save" at bounding box center [147, 23] width 19 height 8
click at [47, 59] on input "449" at bounding box center [46, 62] width 56 height 12
type input "44"
checkbox input "false"
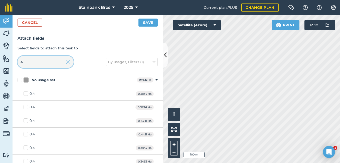
type input "43"
checkbox input "true"
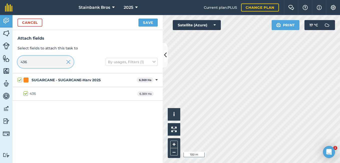
click at [38, 60] on input "436" at bounding box center [46, 62] width 56 height 12
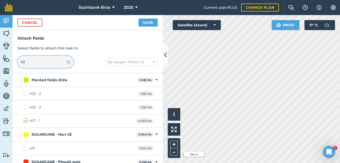
type input "4"
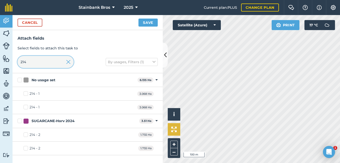
type input "214"
click at [173, 131] on img at bounding box center [174, 129] width 6 height 6
click at [24, 93] on label "214 - 1" at bounding box center [32, 93] width 16 height 5
click at [24, 93] on input "214 - 1" at bounding box center [25, 92] width 3 height 3
checkbox input "true"
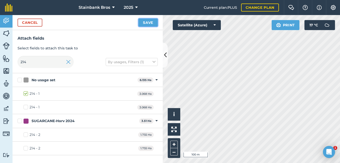
click at [152, 25] on button "Save" at bounding box center [147, 23] width 19 height 8
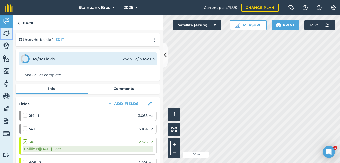
click at [8, 32] on img at bounding box center [6, 34] width 7 height 8
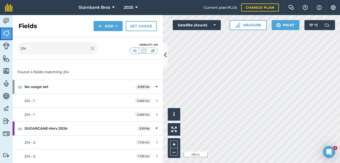
scroll to position [19, 0]
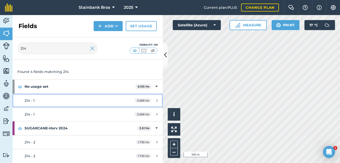
click at [27, 101] on span "214 - 1" at bounding box center [30, 100] width 10 height 5
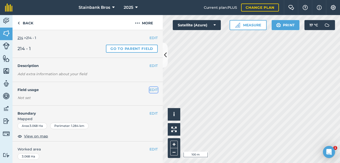
click at [149, 89] on button "EDIT" at bounding box center [153, 90] width 8 height 6
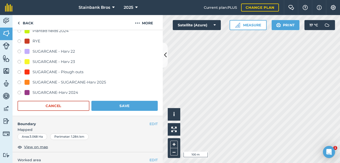
scroll to position [81, 0]
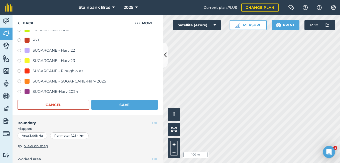
click at [19, 81] on label at bounding box center [21, 81] width 7 height 5
radio input "true"
radio input "false"
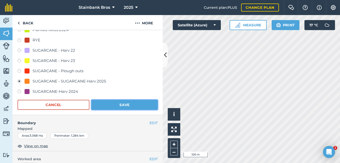
click at [94, 107] on button "Save" at bounding box center [124, 105] width 66 height 10
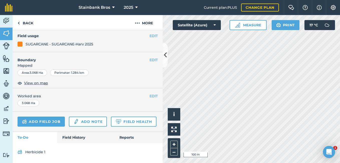
scroll to position [68, 0]
click at [29, 23] on link "Back" at bounding box center [26, 22] width 26 height 15
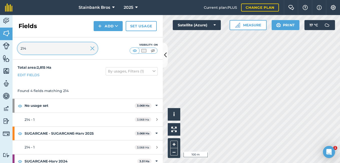
click at [41, 53] on input "214" at bounding box center [58, 48] width 80 height 12
click at [9, 20] on img at bounding box center [6, 21] width 7 height 8
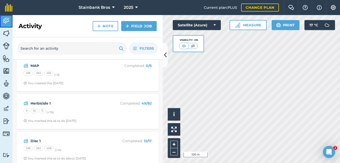
scroll to position [83, 0]
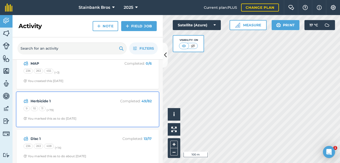
click at [84, 102] on strong "Herbicide 1" at bounding box center [70, 101] width 79 height 6
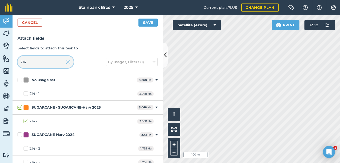
click at [47, 64] on input "214" at bounding box center [46, 62] width 56 height 12
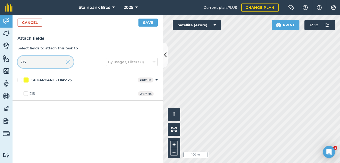
type input "215"
click at [27, 94] on label "215" at bounding box center [29, 93] width 11 height 5
click at [27, 94] on input "215" at bounding box center [25, 92] width 3 height 3
checkbox input "true"
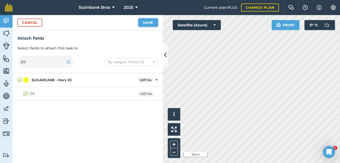
click at [149, 23] on button "Save" at bounding box center [147, 23] width 19 height 8
click at [34, 64] on input "215" at bounding box center [46, 62] width 56 height 12
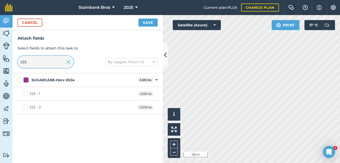
type input "222"
click at [27, 93] on label "222 - 1" at bounding box center [32, 93] width 17 height 5
click at [27, 93] on input "222 - 1" at bounding box center [25, 92] width 3 height 3
checkbox input "true"
click at [149, 22] on button "Save" at bounding box center [147, 23] width 19 height 8
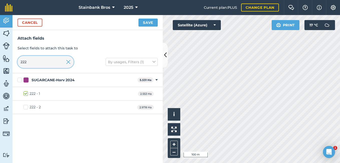
click at [41, 60] on input "222" at bounding box center [46, 62] width 56 height 12
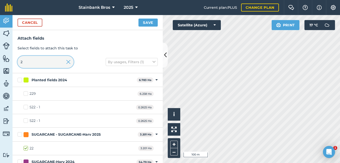
type input "26"
checkbox input "false"
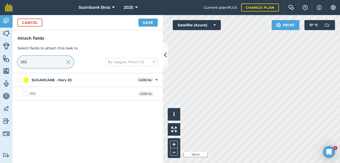
type input "265"
click at [26, 93] on label "265" at bounding box center [30, 93] width 12 height 5
click at [26, 93] on input "265" at bounding box center [25, 92] width 3 height 3
checkbox input "true"
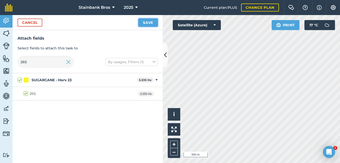
click at [146, 24] on button "Save" at bounding box center [147, 23] width 19 height 8
click at [49, 63] on input "265" at bounding box center [46, 62] width 56 height 12
type input "26"
checkbox input "false"
type input "2"
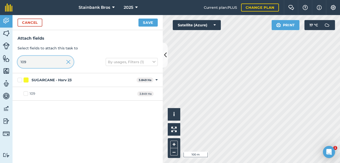
type input "109"
click at [25, 93] on label "109" at bounding box center [30, 93] width 12 height 5
click at [25, 93] on input "109" at bounding box center [25, 92] width 3 height 3
checkbox input "true"
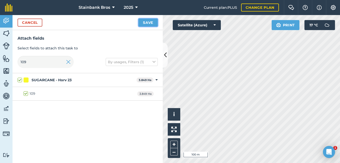
click at [150, 22] on button "Save" at bounding box center [147, 23] width 19 height 8
click at [50, 60] on input "109" at bounding box center [46, 62] width 56 height 12
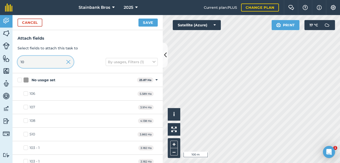
type input "1"
checkbox input "false"
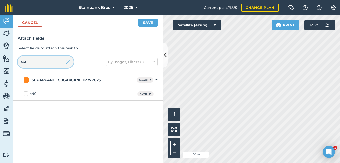
type input "440"
click at [27, 92] on label "440" at bounding box center [30, 93] width 13 height 5
click at [27, 92] on input "440" at bounding box center [25, 92] width 3 height 3
click at [150, 21] on button "Save" at bounding box center [147, 23] width 19 height 8
click at [55, 62] on input "440" at bounding box center [46, 62] width 56 height 12
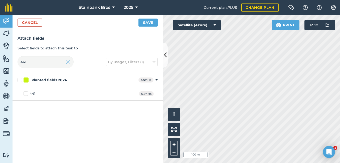
click at [26, 93] on label "441" at bounding box center [30, 93] width 12 height 5
click at [26, 93] on input "441" at bounding box center [25, 92] width 3 height 3
click at [148, 26] on button "Save" at bounding box center [147, 23] width 19 height 8
click at [55, 57] on input "441" at bounding box center [46, 62] width 56 height 12
click at [4, 33] on img at bounding box center [6, 34] width 7 height 8
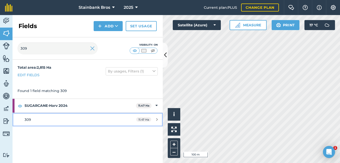
click at [64, 117] on div "309" at bounding box center [72, 120] width 94 height 6
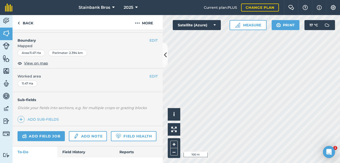
scroll to position [67, 0]
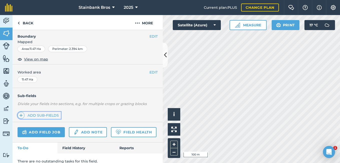
click at [46, 116] on link "Add sub-fields" at bounding box center [39, 115] width 43 height 7
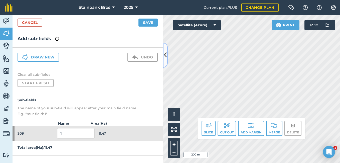
click at [165, 56] on icon at bounding box center [165, 55] width 3 height 9
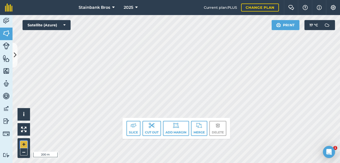
click at [24, 142] on button "+" at bounding box center [24, 144] width 8 height 8
click at [132, 127] on img at bounding box center [133, 125] width 6 height 6
click at [15, 53] on icon at bounding box center [15, 55] width 3 height 9
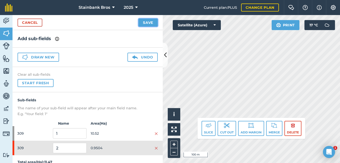
click at [143, 22] on button "Save" at bounding box center [147, 23] width 19 height 8
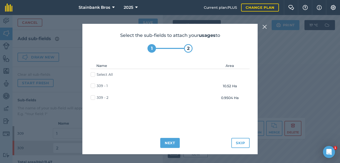
click at [93, 74] on label "Select All" at bounding box center [102, 74] width 22 height 5
click at [93, 74] on input "Select All" at bounding box center [92, 73] width 3 height 3
click at [174, 143] on button "Next" at bounding box center [170, 143] width 20 height 10
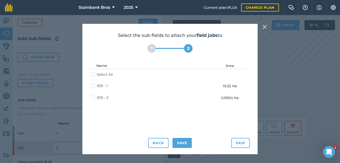
click at [92, 75] on label "Select All" at bounding box center [102, 74] width 22 height 5
click at [92, 75] on input "Select All" at bounding box center [92, 73] width 3 height 3
click at [175, 147] on button "Save" at bounding box center [181, 143] width 19 height 10
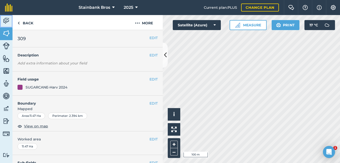
click at [8, 21] on img at bounding box center [6, 21] width 7 height 8
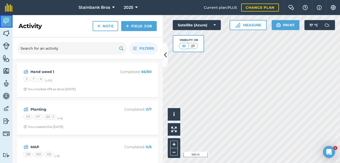
click at [8, 21] on img at bounding box center [6, 21] width 7 height 8
